Goal: Register for event/course

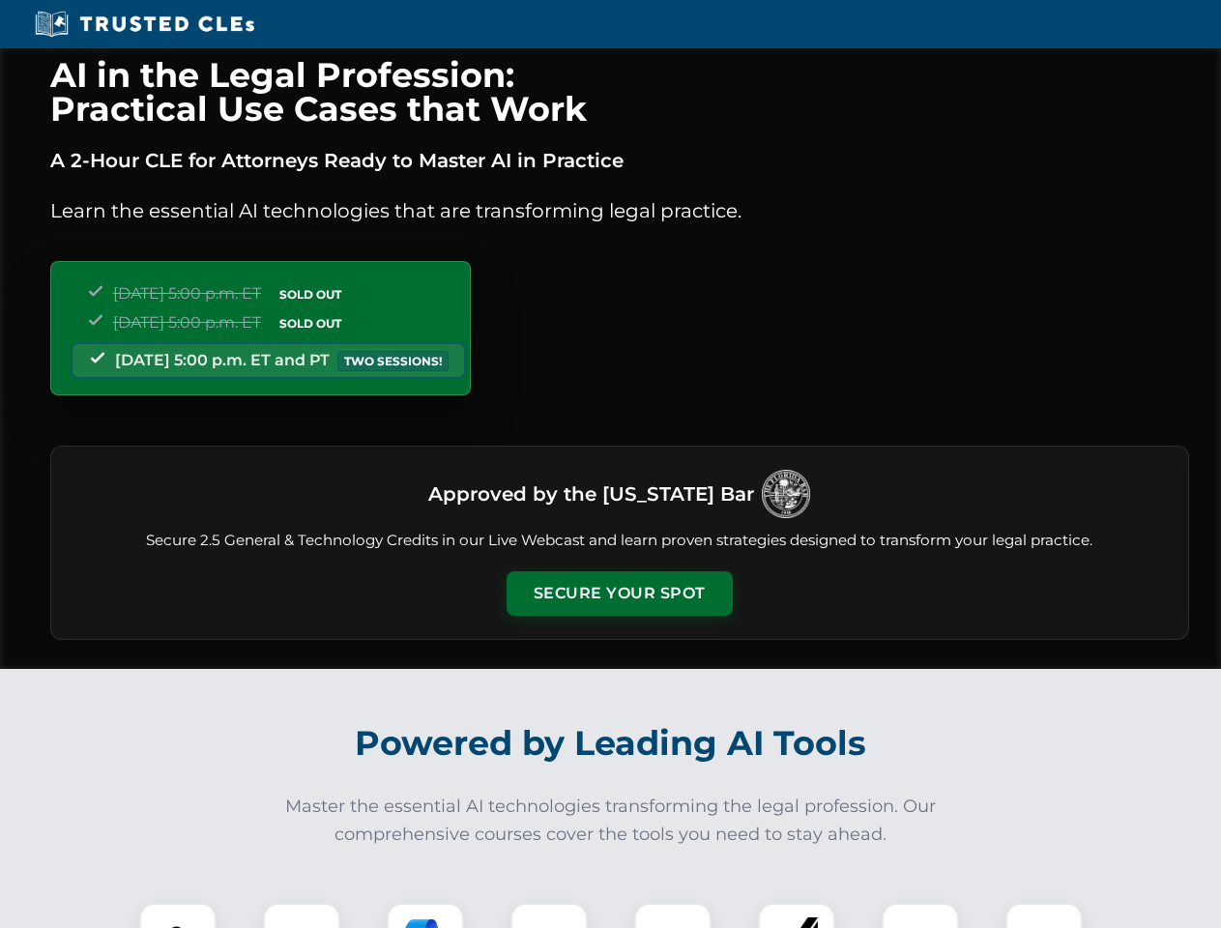
click at [619, 593] on button "Secure Your Spot" at bounding box center [619, 593] width 226 height 44
click at [178, 915] on img at bounding box center [178, 941] width 56 height 56
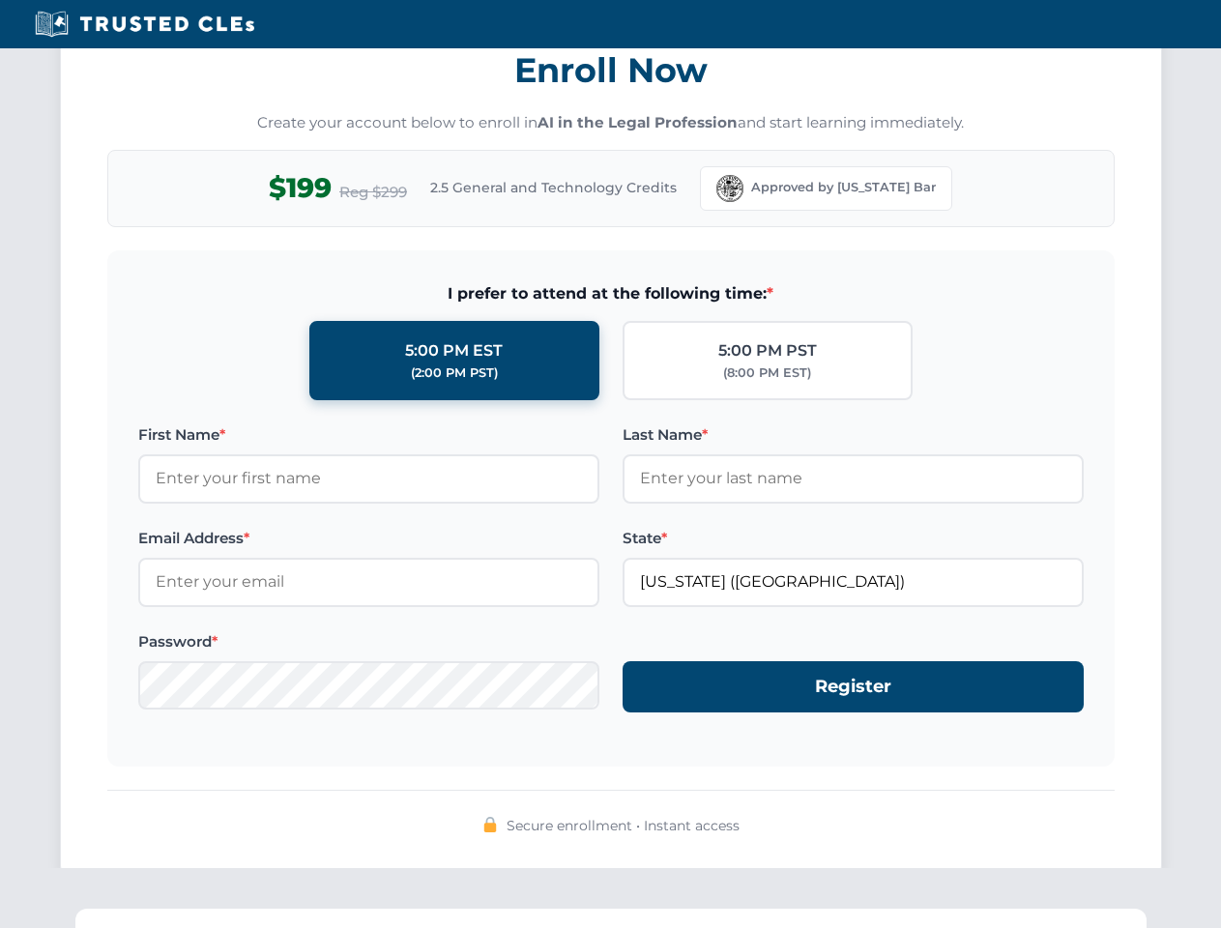
scroll to position [1897, 0]
